Goal: Task Accomplishment & Management: Complete application form

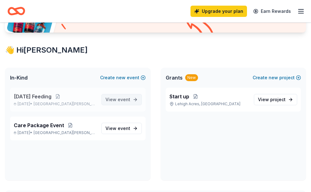
scroll to position [94, 0]
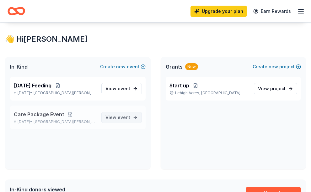
click at [131, 114] on link "View event" at bounding box center [121, 117] width 40 height 11
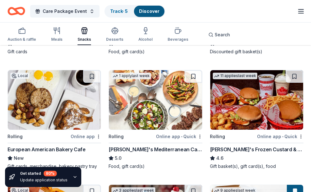
scroll to position [313, 0]
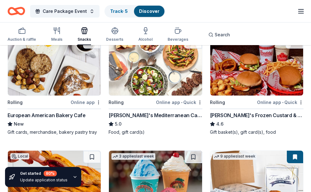
click at [56, 85] on img at bounding box center [54, 66] width 93 height 60
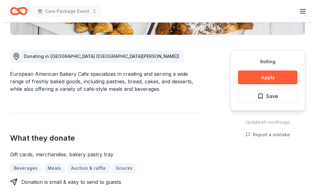
scroll to position [157, 0]
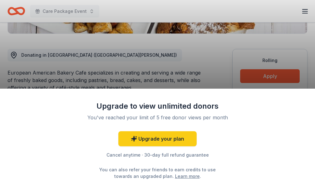
click at [197, 69] on div "Upgrade to view unlimited donors You've reached your limit of 5 free donor view…" at bounding box center [157, 96] width 315 height 192
click at [137, 57] on div "Upgrade to view unlimited donors You've reached your limit of 5 free donor view…" at bounding box center [157, 96] width 315 height 192
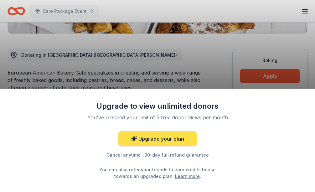
click at [163, 137] on link "Upgrade your plan" at bounding box center [157, 138] width 78 height 15
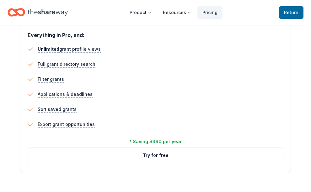
scroll to position [972, 0]
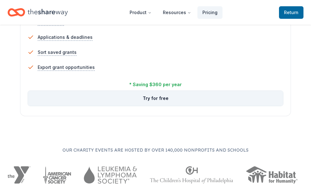
click at [160, 98] on button "Try for free" at bounding box center [155, 98] width 255 height 15
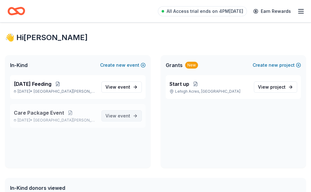
click at [118, 117] on span "View event" at bounding box center [117, 116] width 25 height 8
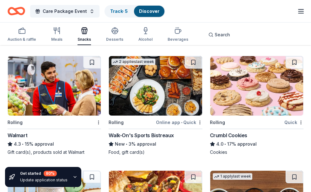
scroll to position [909, 0]
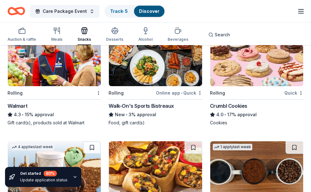
click at [59, 62] on img at bounding box center [54, 57] width 93 height 60
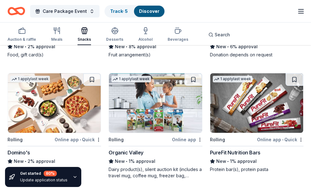
scroll to position [2066, 0]
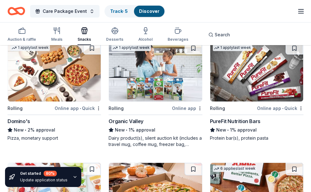
click at [83, 104] on div "Online app • Quick" at bounding box center [78, 108] width 46 height 8
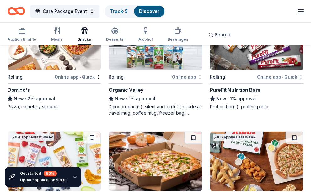
scroll to position [2144, 0]
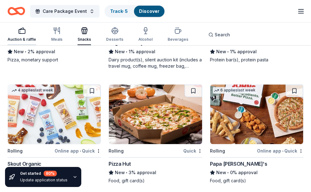
click at [23, 35] on div "Auction & raffle" at bounding box center [22, 34] width 29 height 15
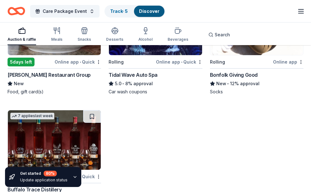
scroll to position [1615, 0]
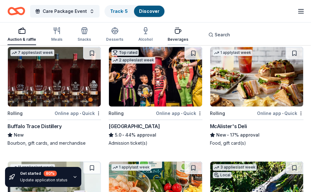
click at [175, 32] on icon "button" at bounding box center [178, 31] width 6 height 4
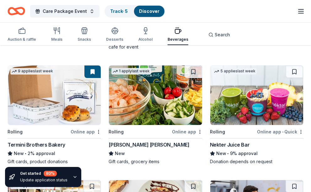
scroll to position [313, 0]
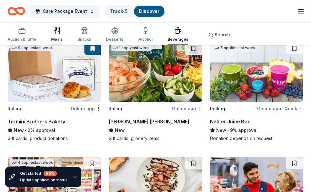
click at [56, 37] on div "Meals" at bounding box center [56, 39] width 11 height 5
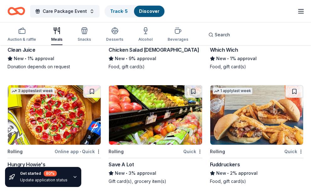
scroll to position [2336, 0]
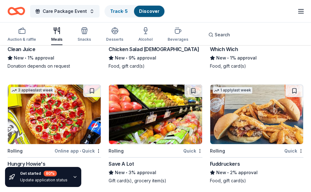
click at [187, 147] on div "Quick" at bounding box center [192, 151] width 19 height 8
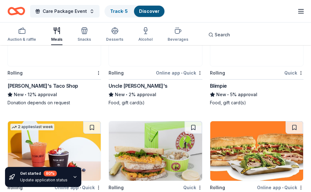
scroll to position [2179, 0]
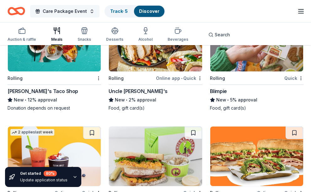
click at [90, 13] on button "Care Package Event" at bounding box center [64, 11] width 69 height 13
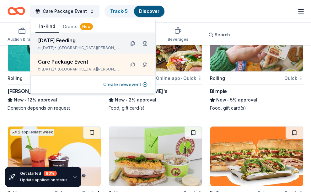
click at [89, 44] on div "Thanksgiving Feeding Nov 25, 2025 • Fort Myers, FL" at bounding box center [79, 44] width 82 height 14
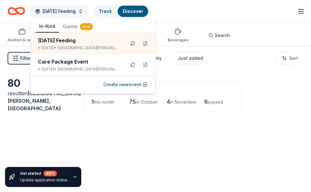
click at [168, 160] on img at bounding box center [155, 150] width 93 height 60
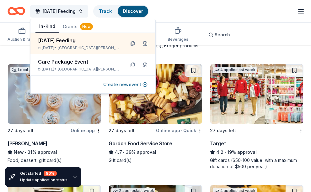
scroll to position [564, 0]
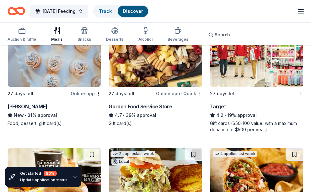
click at [67, 67] on img at bounding box center [54, 57] width 93 height 60
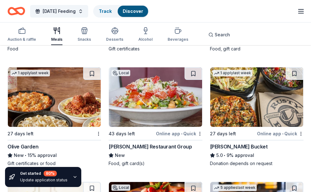
scroll to position [1218, 0]
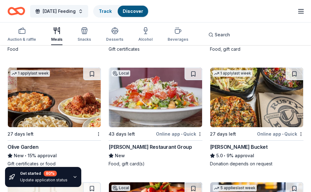
click at [281, 131] on div "Online app • Quick" at bounding box center [280, 134] width 46 height 8
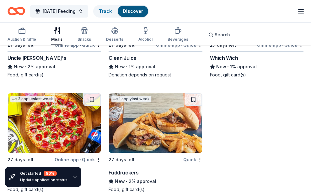
scroll to position [3049, 0]
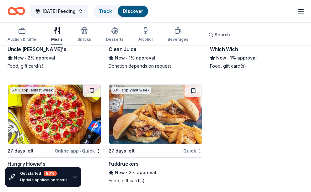
click at [143, 11] on link "Discover" at bounding box center [133, 10] width 20 height 5
click at [116, 14] on div "Track" at bounding box center [105, 11] width 23 height 11
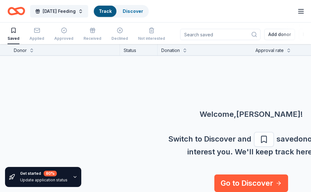
scroll to position [6, 0]
click at [143, 11] on link "Discover" at bounding box center [133, 10] width 20 height 5
click at [143, 12] on link "Discover" at bounding box center [133, 10] width 20 height 5
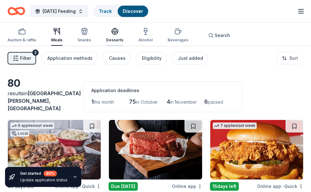
click at [109, 37] on div "Desserts" at bounding box center [114, 35] width 17 height 15
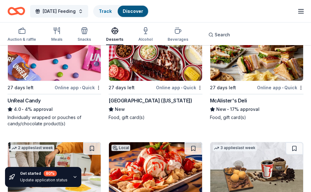
scroll to position [564, 0]
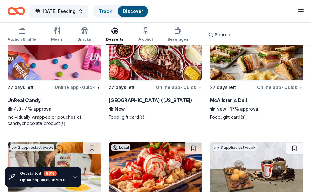
click at [171, 83] on div "Online app • Quick" at bounding box center [179, 87] width 46 height 8
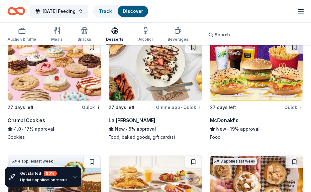
scroll to position [1003, 0]
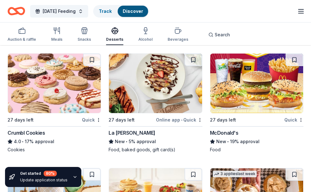
click at [50, 82] on img at bounding box center [54, 84] width 93 height 60
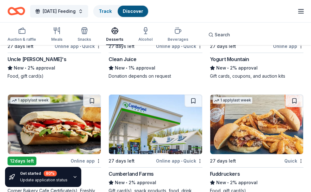
scroll to position [1800, 0]
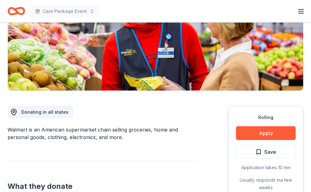
scroll to position [157, 0]
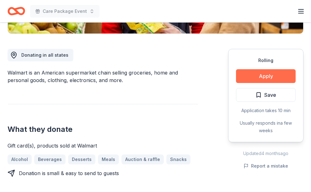
click at [256, 75] on button "Apply" at bounding box center [266, 76] width 60 height 14
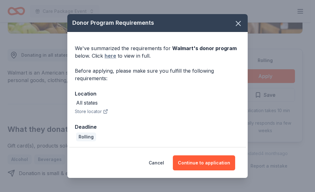
click at [109, 54] on link "here" at bounding box center [111, 56] width 12 height 8
click at [235, 20] on icon "button" at bounding box center [238, 23] width 9 height 9
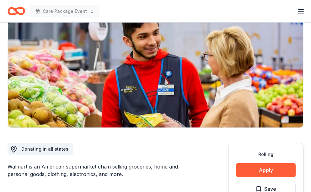
scroll to position [0, 0]
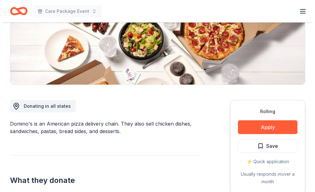
scroll to position [125, 0]
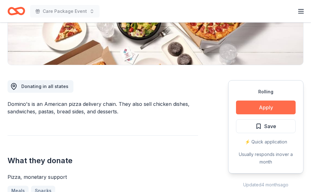
click at [271, 111] on button "Apply" at bounding box center [266, 108] width 60 height 14
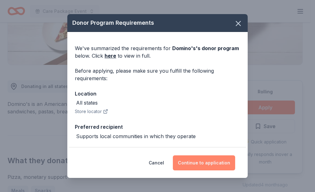
click at [195, 163] on button "Continue to application" at bounding box center [204, 162] width 62 height 15
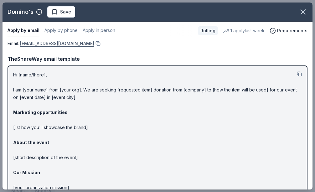
click at [80, 45] on link "communitygiving@dominos.com" at bounding box center [57, 44] width 74 height 8
click at [94, 43] on button at bounding box center [97, 43] width 6 height 5
drag, startPoint x: 11, startPoint y: 73, endPoint x: 44, endPoint y: 92, distance: 37.4
click at [44, 92] on div "Hi [name/there], I am [your name] from [your org]. We are seeking [requested it…" at bounding box center [158, 150] width 300 height 169
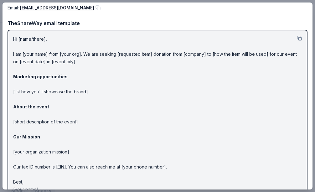
scroll to position [50, 0]
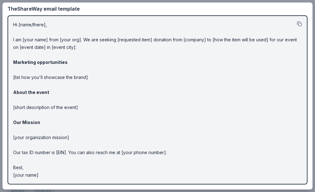
click at [297, 22] on button at bounding box center [299, 23] width 5 height 5
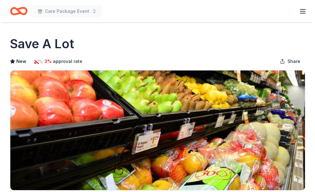
scroll to position [125, 0]
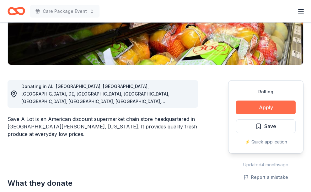
click at [271, 109] on button "Apply" at bounding box center [266, 108] width 60 height 14
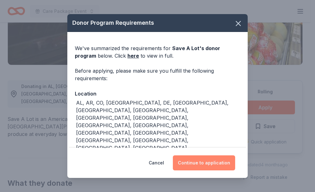
click at [222, 160] on button "Continue to application" at bounding box center [204, 162] width 62 height 15
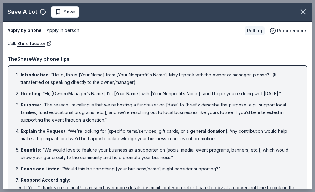
click at [64, 30] on button "Apply in person" at bounding box center [63, 30] width 33 height 13
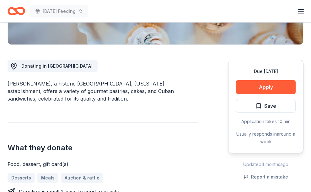
scroll to position [157, 0]
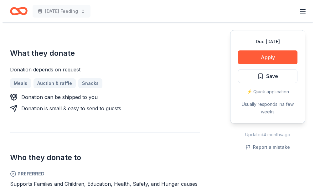
scroll to position [251, 0]
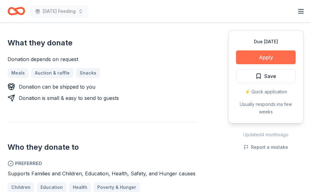
click at [256, 57] on button "Apply" at bounding box center [266, 57] width 60 height 14
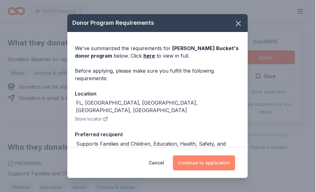
click at [193, 164] on button "Continue to application" at bounding box center [204, 162] width 62 height 15
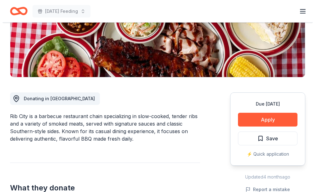
scroll to position [125, 0]
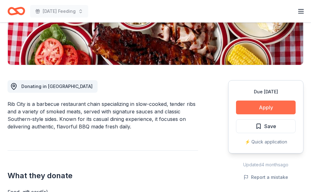
click at [278, 108] on button "Apply" at bounding box center [266, 108] width 60 height 14
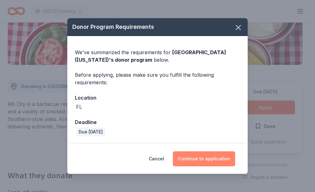
click at [199, 156] on button "Continue to application" at bounding box center [204, 158] width 62 height 15
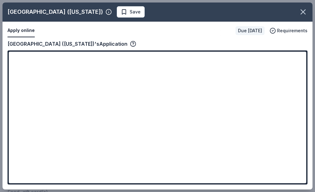
click at [21, 31] on button "Apply online" at bounding box center [21, 30] width 27 height 13
click at [291, 30] on span "Requirements" at bounding box center [292, 31] width 30 height 8
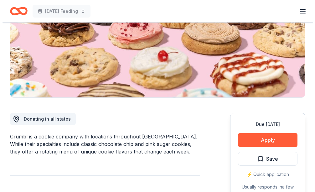
scroll to position [94, 0]
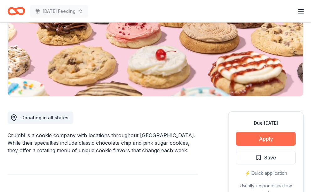
click at [257, 140] on button "Apply" at bounding box center [266, 139] width 60 height 14
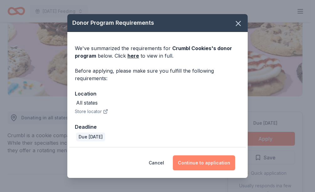
click at [189, 164] on button "Continue to application" at bounding box center [204, 162] width 62 height 15
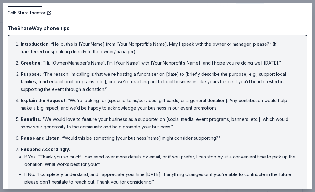
scroll to position [0, 0]
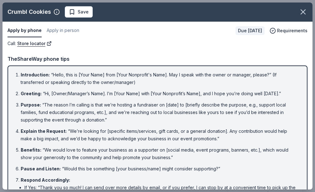
drag, startPoint x: 14, startPoint y: 72, endPoint x: 103, endPoint y: 90, distance: 90.7
click at [103, 90] on ol "Introduction : “Hello, this is [Your Name] from [Your Nonprofit's Name]. May I …" at bounding box center [157, 153] width 289 height 164
click at [268, 77] on li "Introduction : “Hello, this is [Your Name] from [Your Nonprofit's Name]. May I …" at bounding box center [160, 78] width 278 height 15
click at [34, 29] on button "Apply by phone" at bounding box center [25, 30] width 34 height 13
click at [55, 82] on li "Introduction : “Hello, this is [Your Name] from [Your Nonprofit's Name]. May I …" at bounding box center [160, 78] width 278 height 15
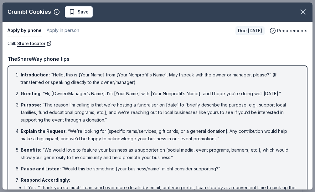
click at [55, 83] on li "Introduction : “Hello, this is [Your Name] from [Your Nonprofit's Name]. May I …" at bounding box center [160, 78] width 278 height 15
